Goal: Task Accomplishment & Management: Manage account settings

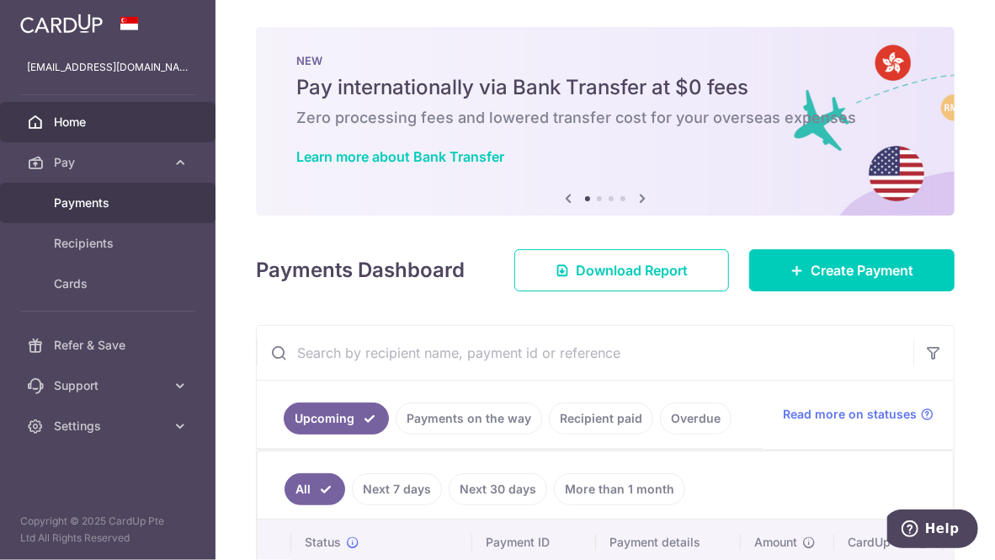
click at [114, 207] on span "Payments" at bounding box center [109, 202] width 111 height 17
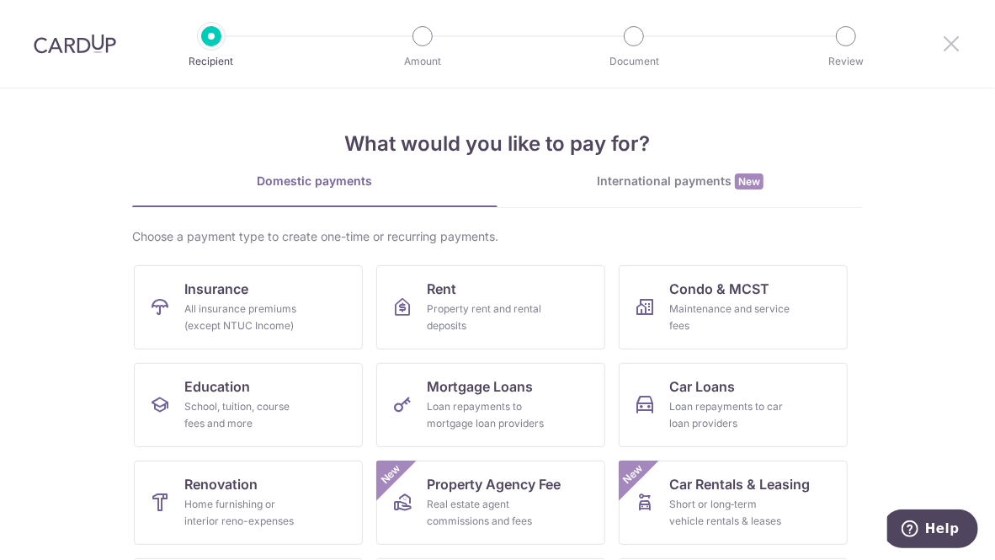
click at [951, 40] on icon at bounding box center [951, 43] width 20 height 21
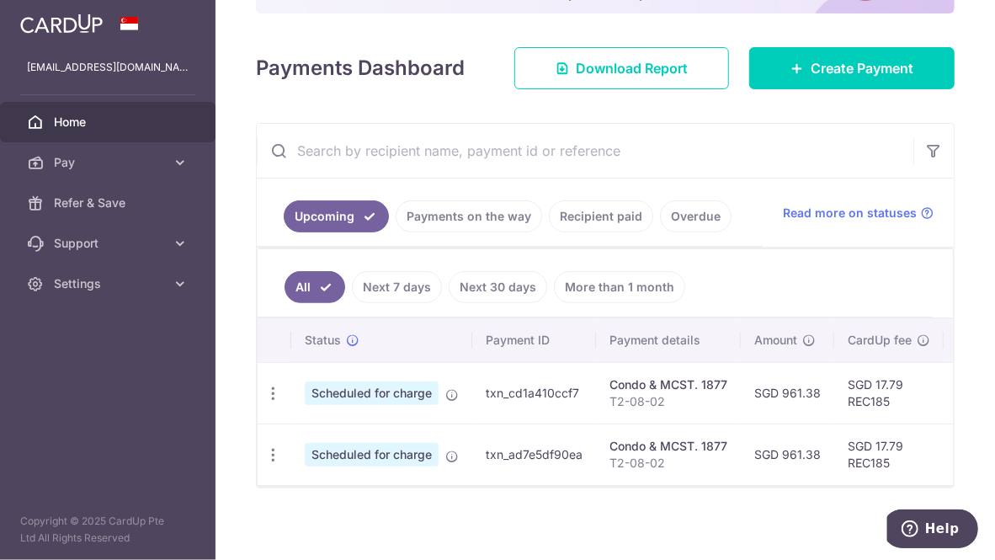
scroll to position [194, 0]
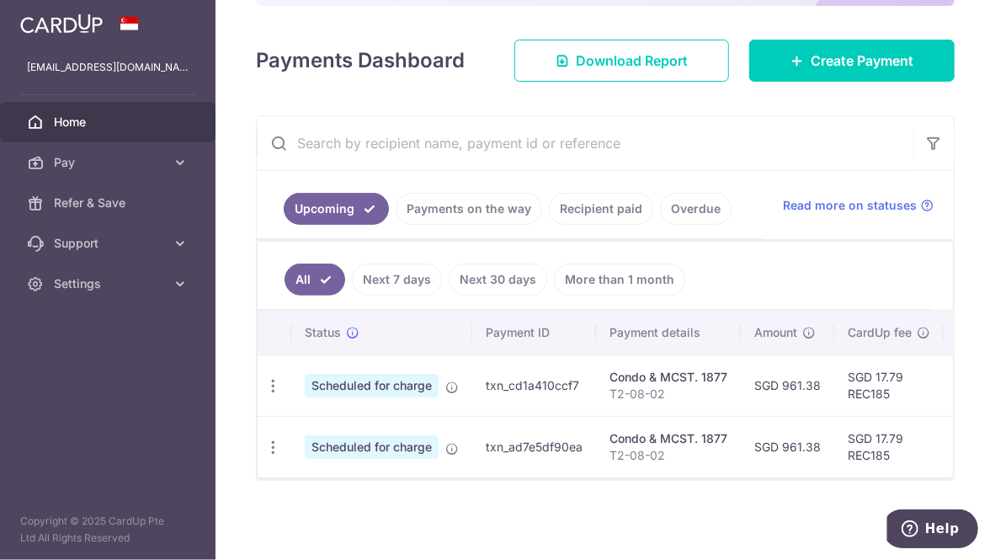
click at [493, 274] on link "Next 30 days" at bounding box center [498, 280] width 99 height 32
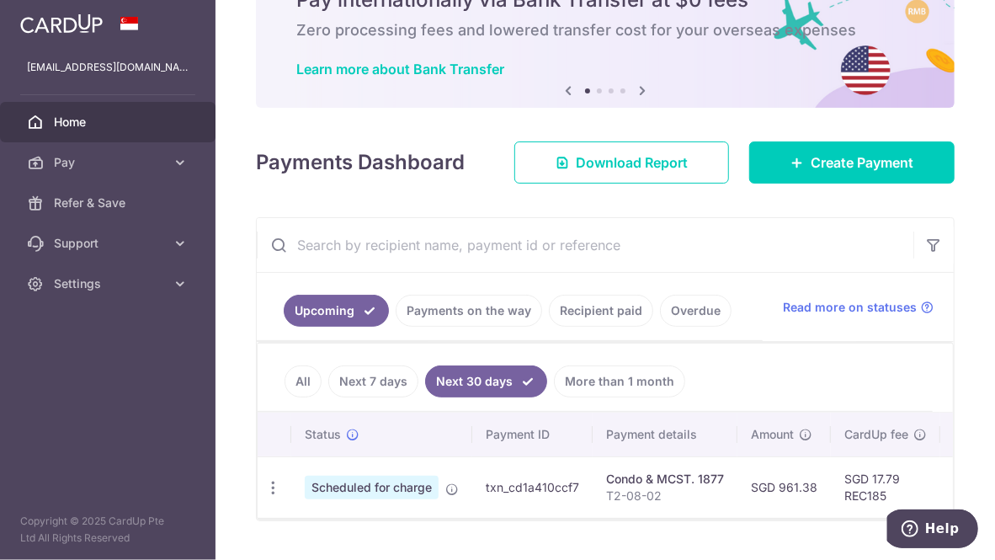
scroll to position [132, 0]
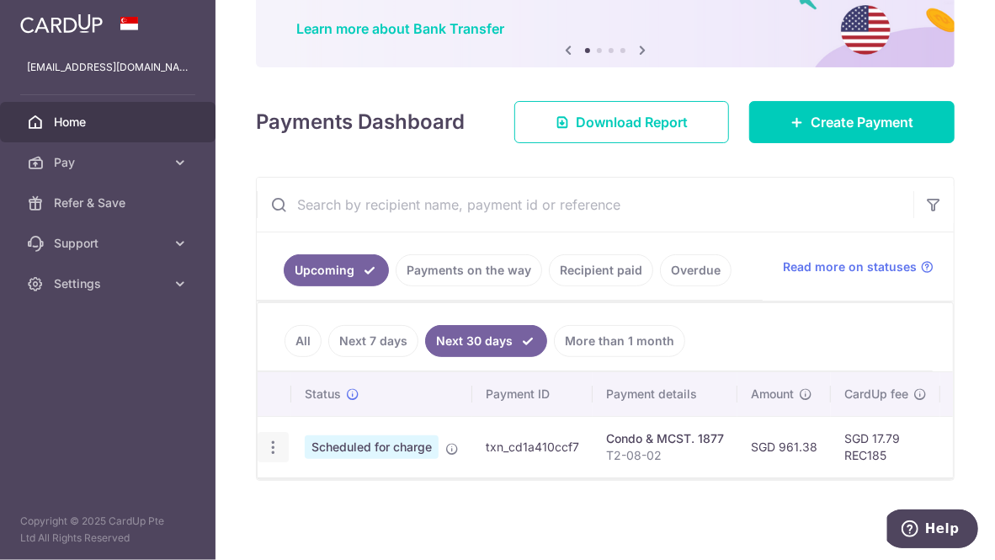
click at [270, 439] on icon "button" at bounding box center [273, 448] width 18 height 18
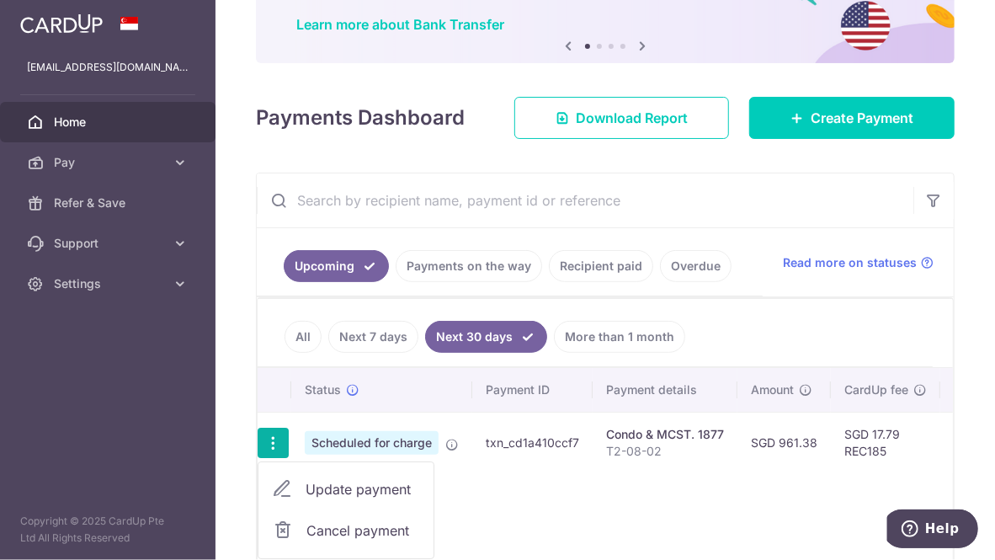
scroll to position [230, 0]
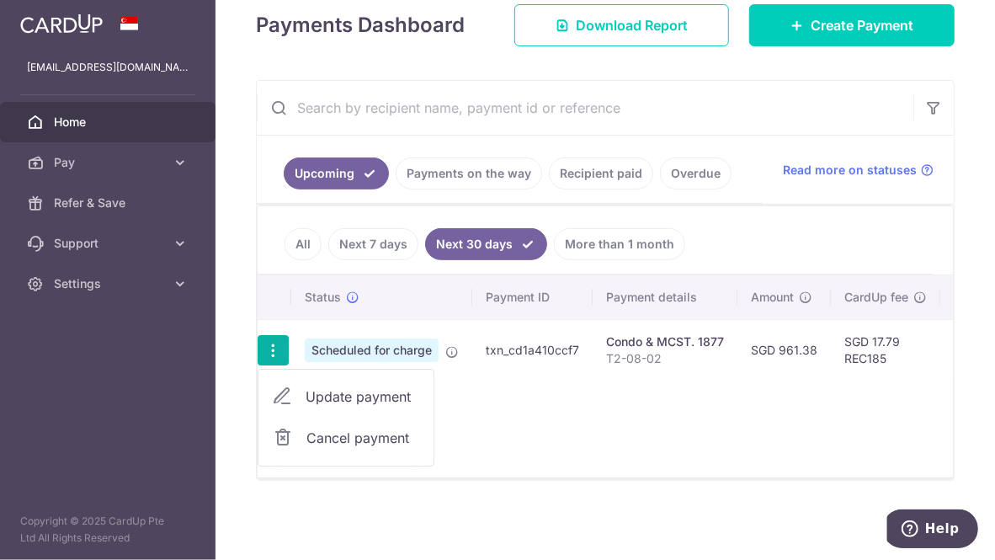
click at [614, 509] on div "× Pause Schedule Pause all future payments in this series Pause just this one p…" at bounding box center [606, 280] width 780 height 560
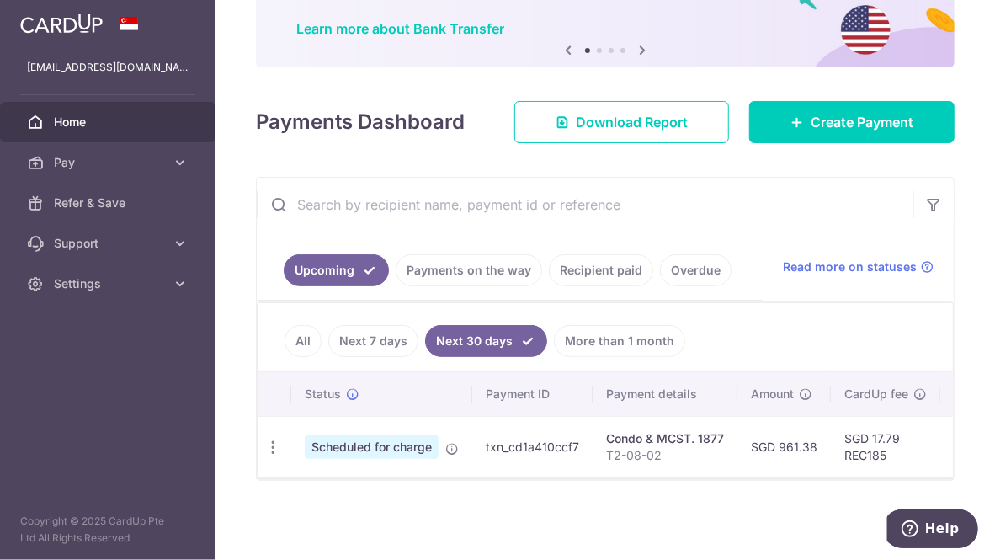
scroll to position [0, 0]
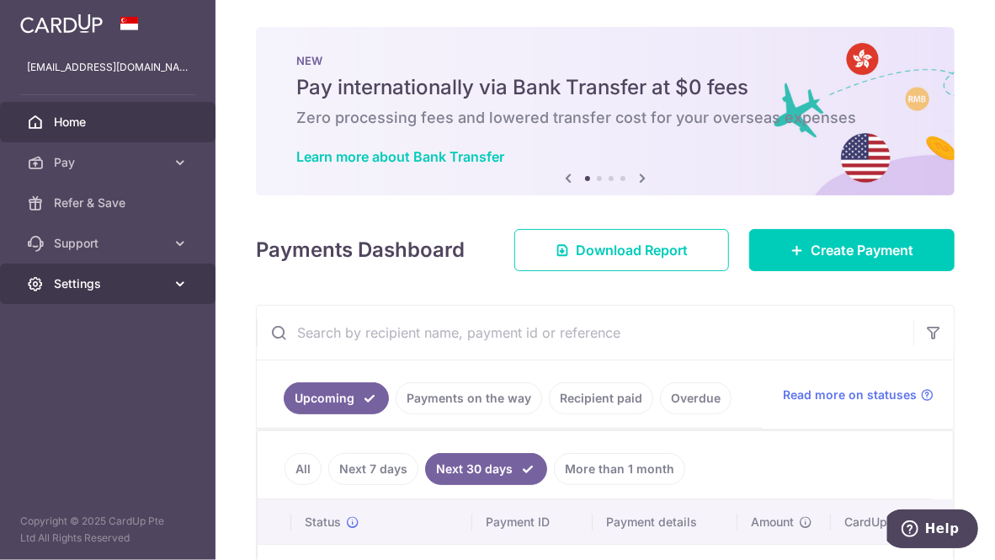
click at [169, 285] on link "Settings" at bounding box center [108, 284] width 216 height 40
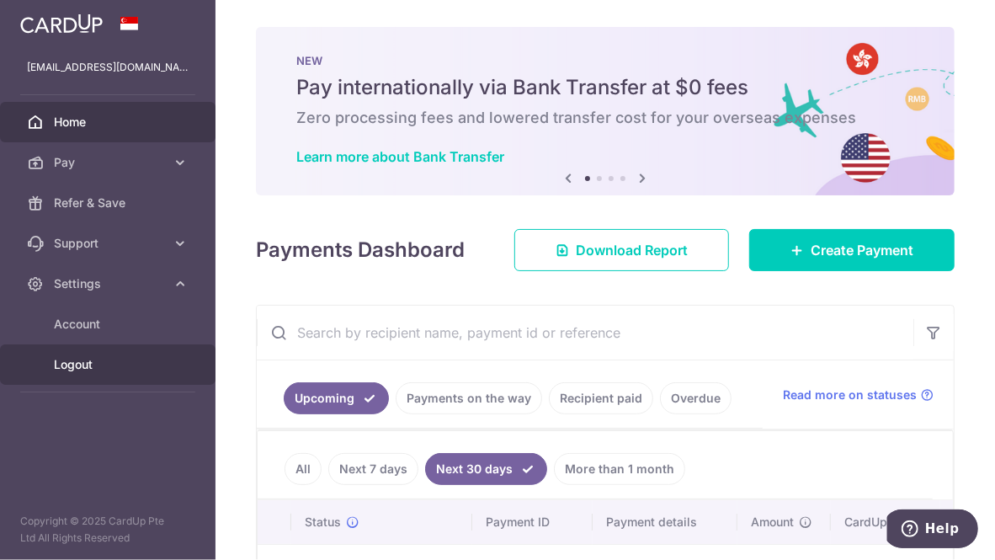
click at [69, 376] on link "Logout" at bounding box center [108, 364] width 216 height 40
